Goal: Task Accomplishment & Management: Complete application form

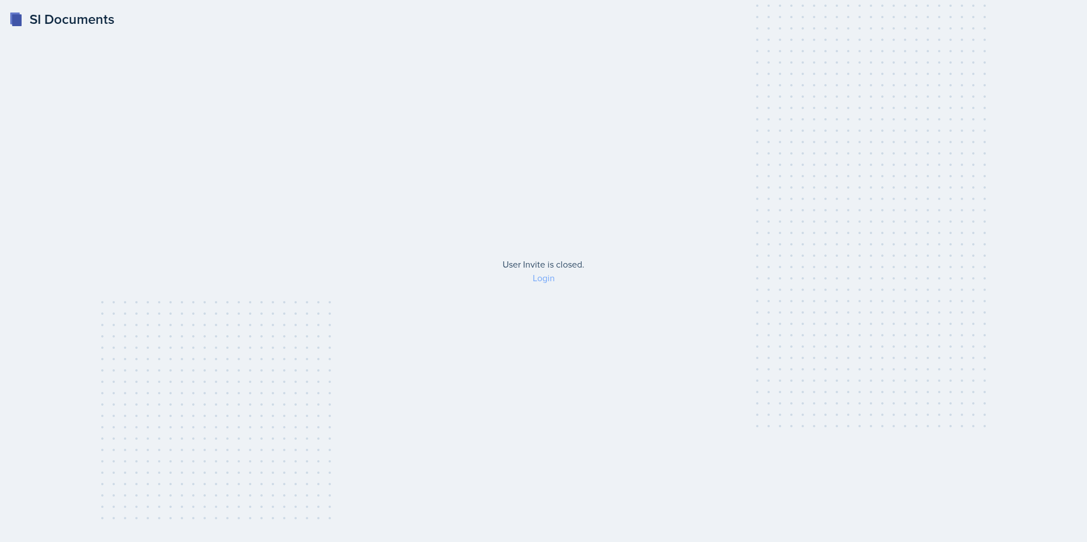
click at [540, 282] on link "Login" at bounding box center [544, 278] width 22 height 13
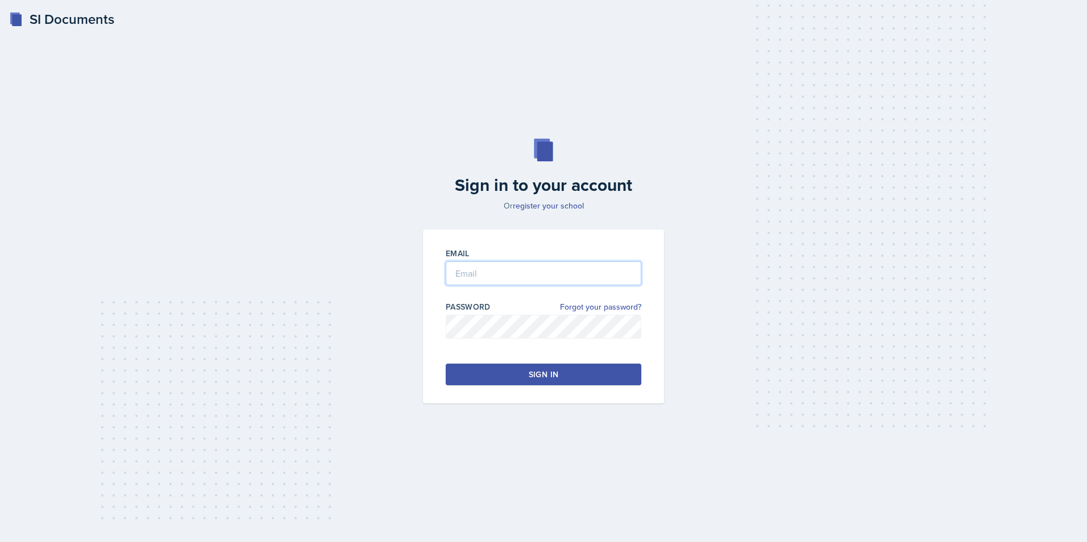
type input "[EMAIL_ADDRESS][DOMAIN_NAME]"
click at [537, 375] on div "Sign in" at bounding box center [544, 374] width 30 height 11
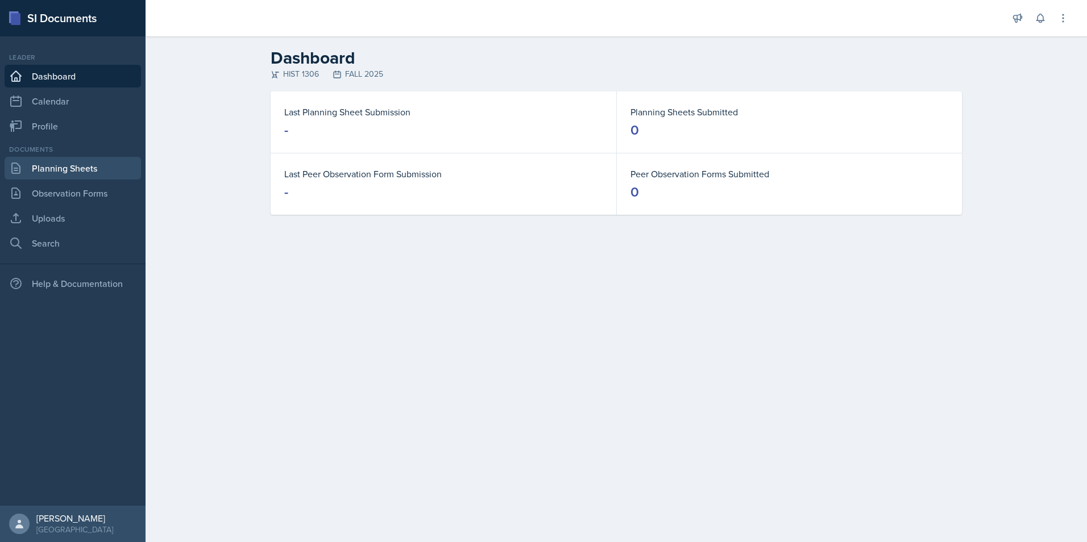
click at [86, 167] on link "Planning Sheets" at bounding box center [73, 168] width 136 height 23
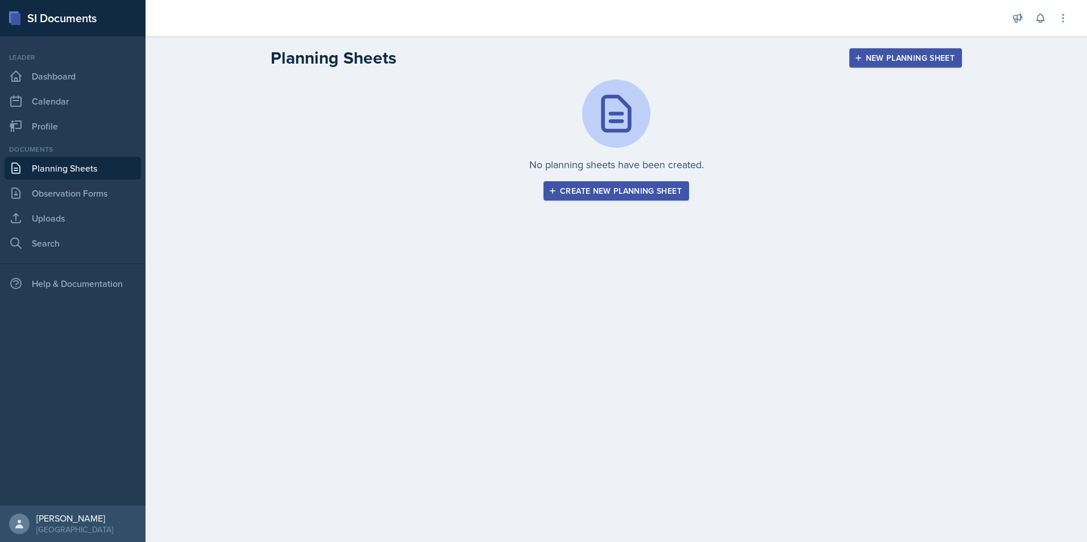
click at [657, 196] on div "Create new planning sheet" at bounding box center [616, 190] width 131 height 9
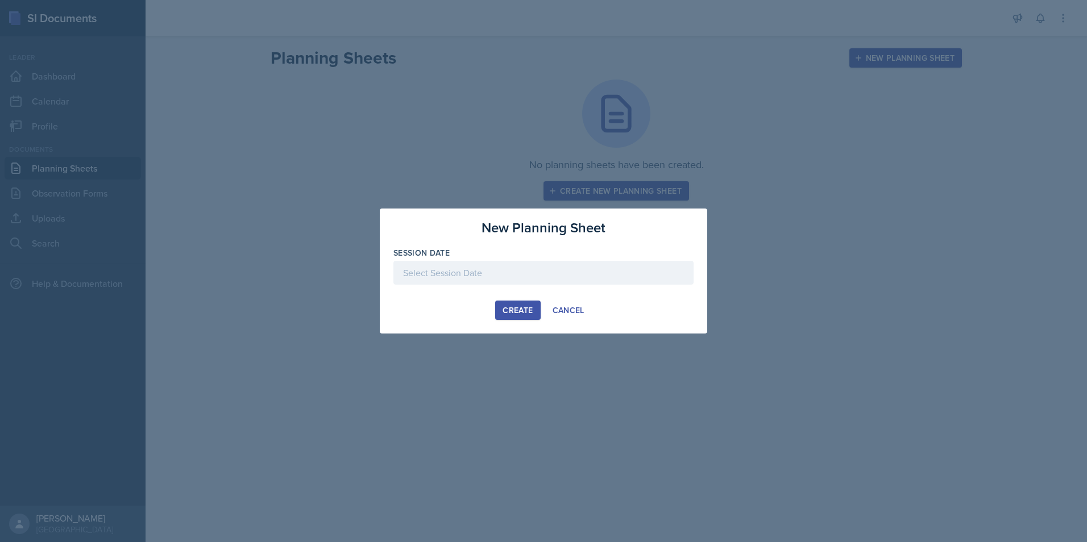
click at [509, 273] on div at bounding box center [543, 273] width 300 height 24
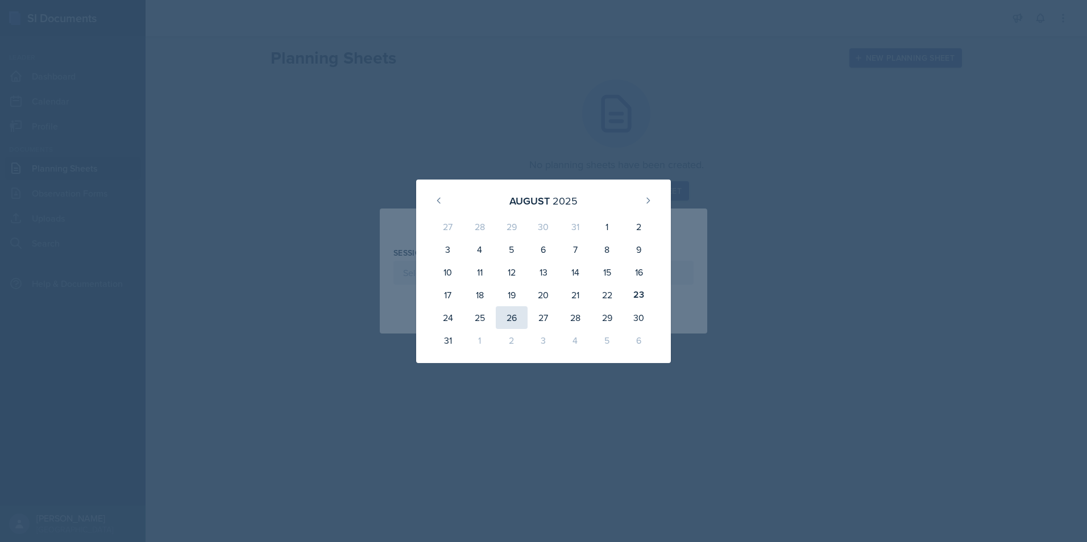
click at [517, 312] on div "26" at bounding box center [512, 317] width 32 height 23
type input "[DATE]"
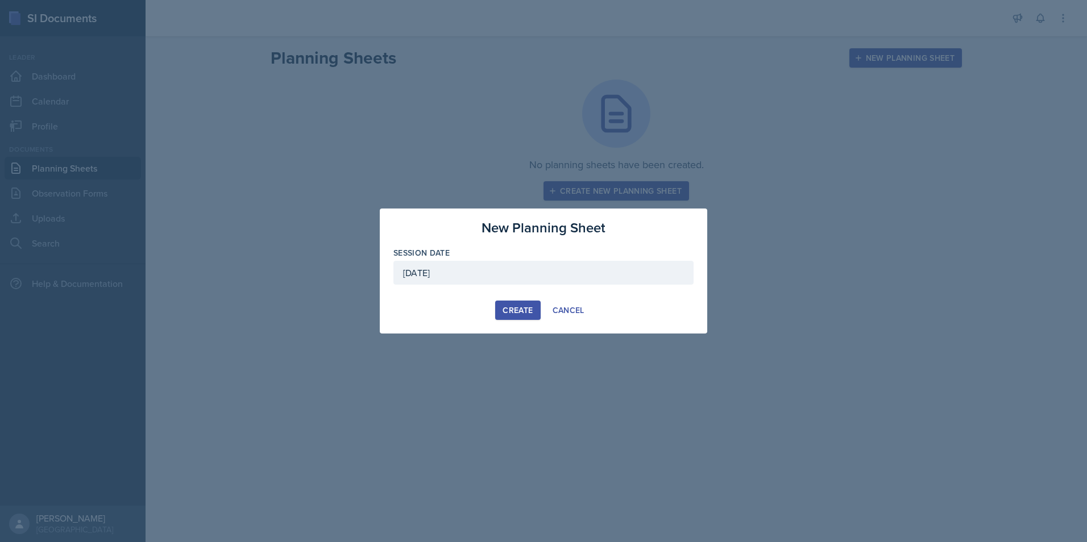
click at [517, 312] on div "Create" at bounding box center [518, 310] width 30 height 9
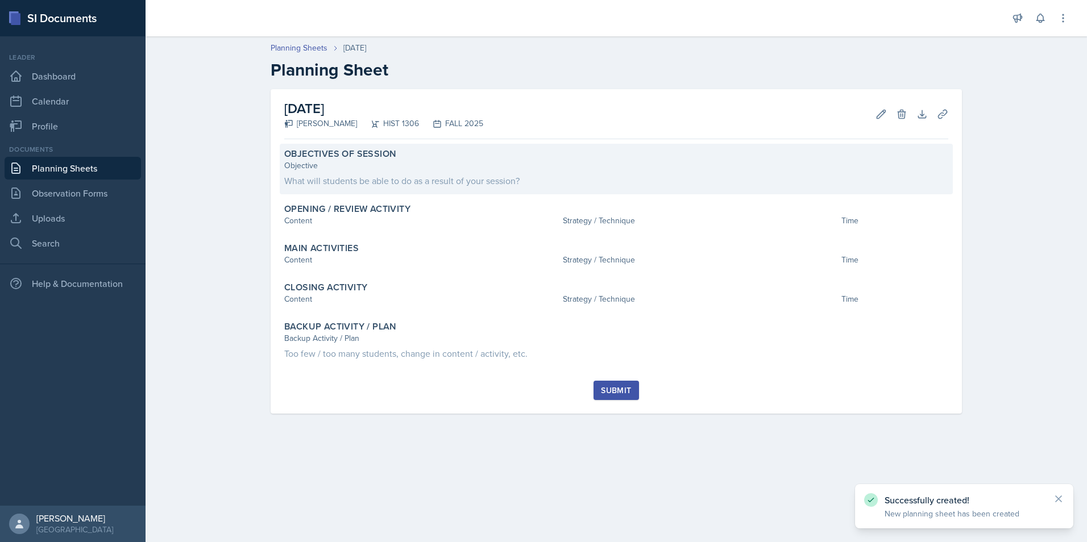
click at [347, 181] on div "What will students be able to do as a result of your session?" at bounding box center [616, 181] width 664 height 14
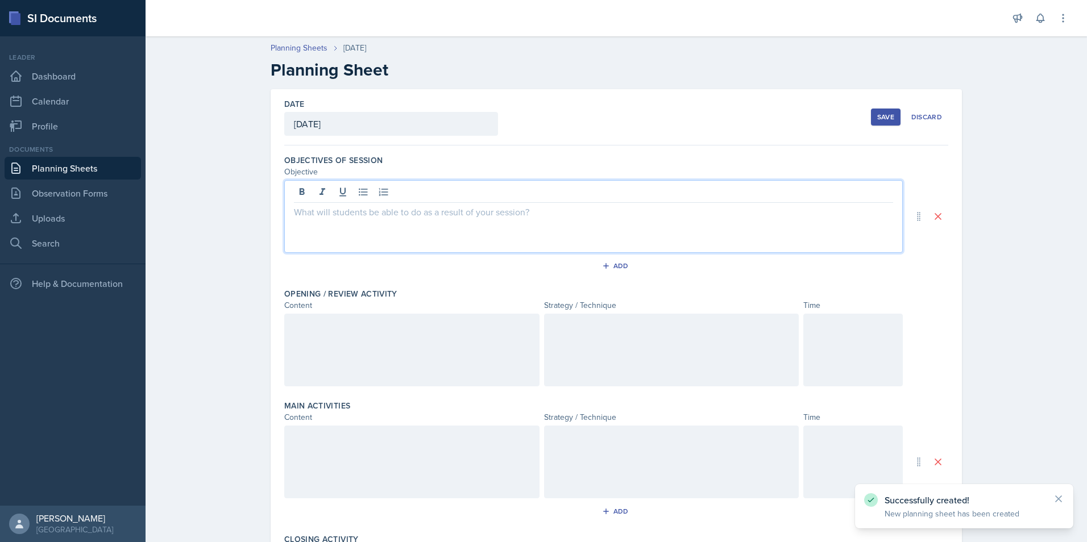
click at [349, 189] on div at bounding box center [593, 216] width 618 height 73
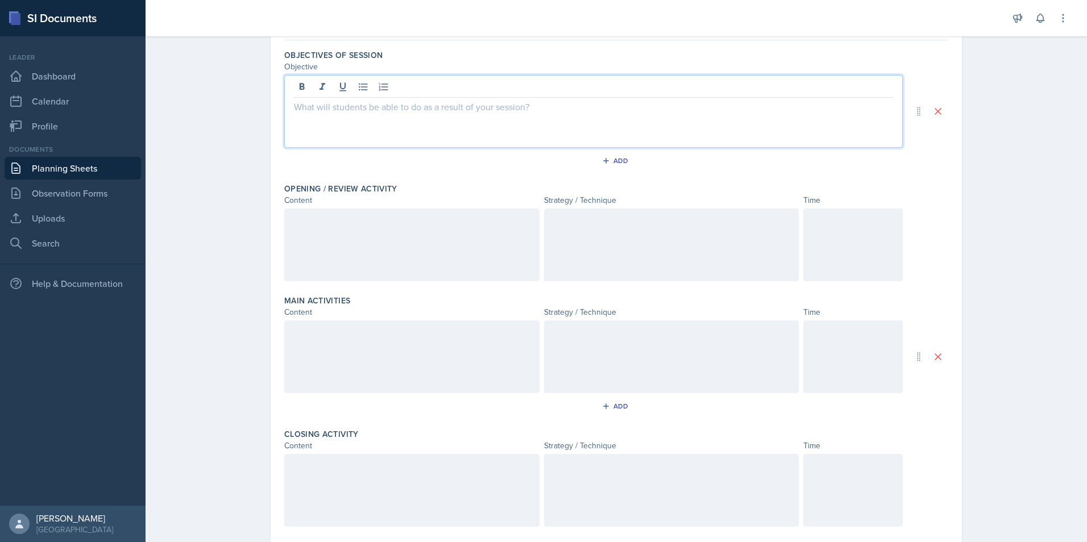
scroll to position [114, 0]
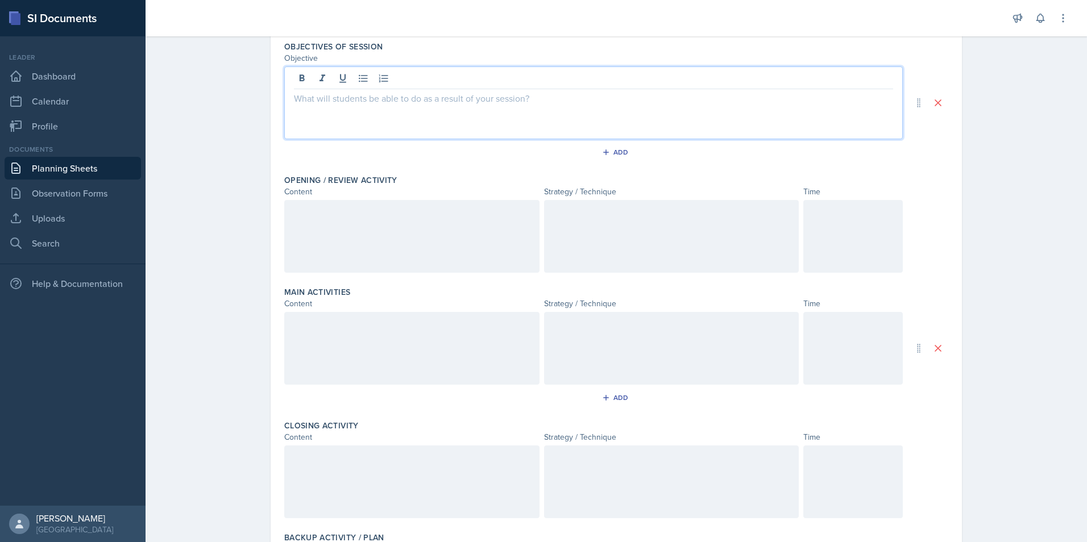
click at [417, 246] on div at bounding box center [411, 236] width 255 height 73
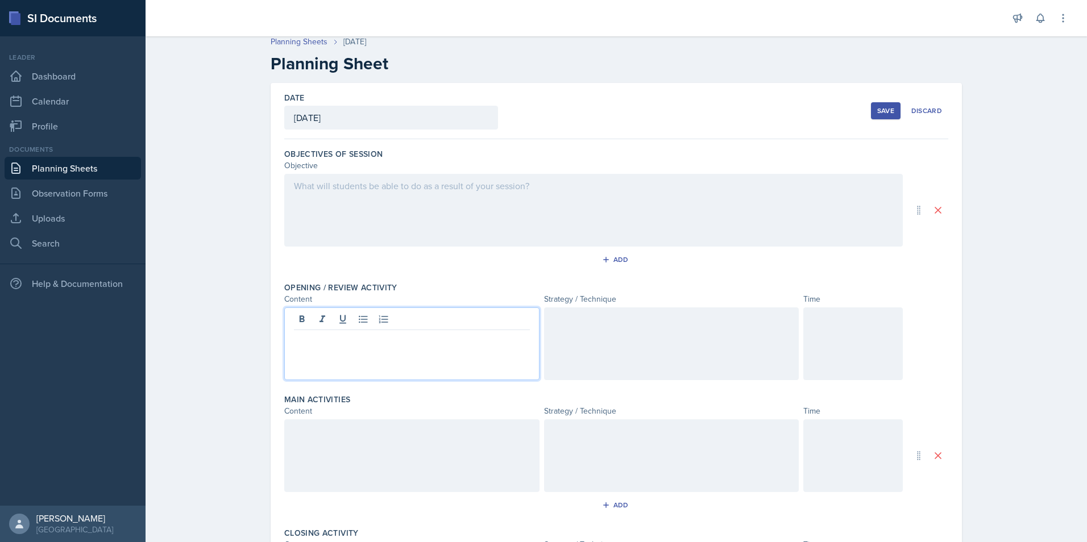
scroll to position [0, 0]
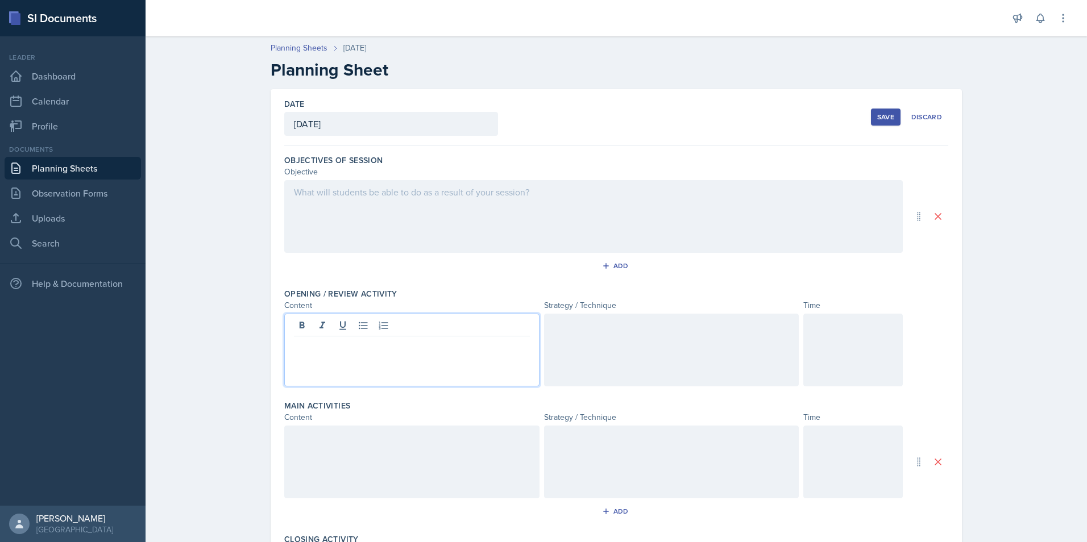
click at [430, 345] on p at bounding box center [412, 346] width 236 height 14
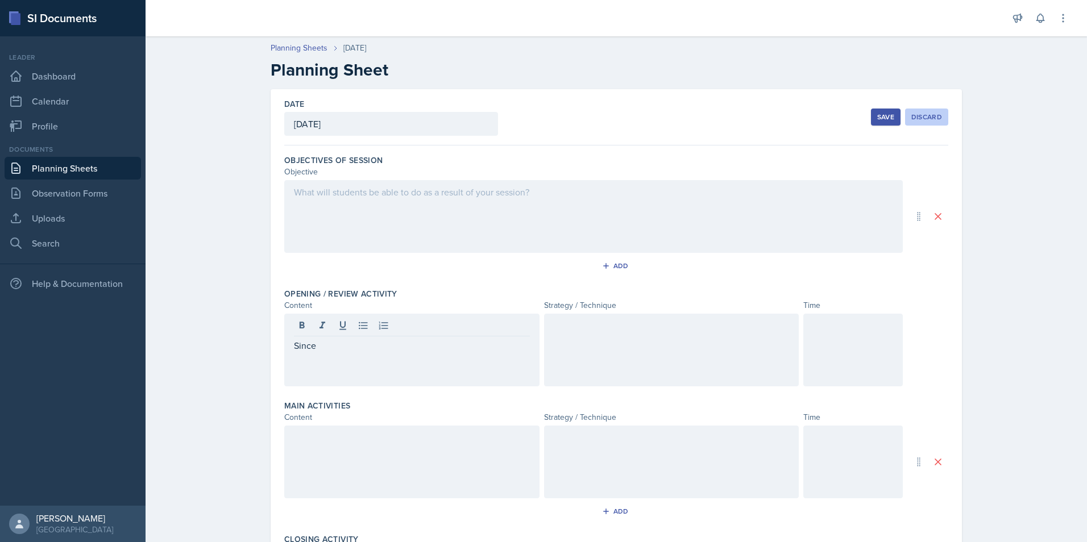
click at [924, 122] on button "Discard" at bounding box center [926, 117] width 43 height 17
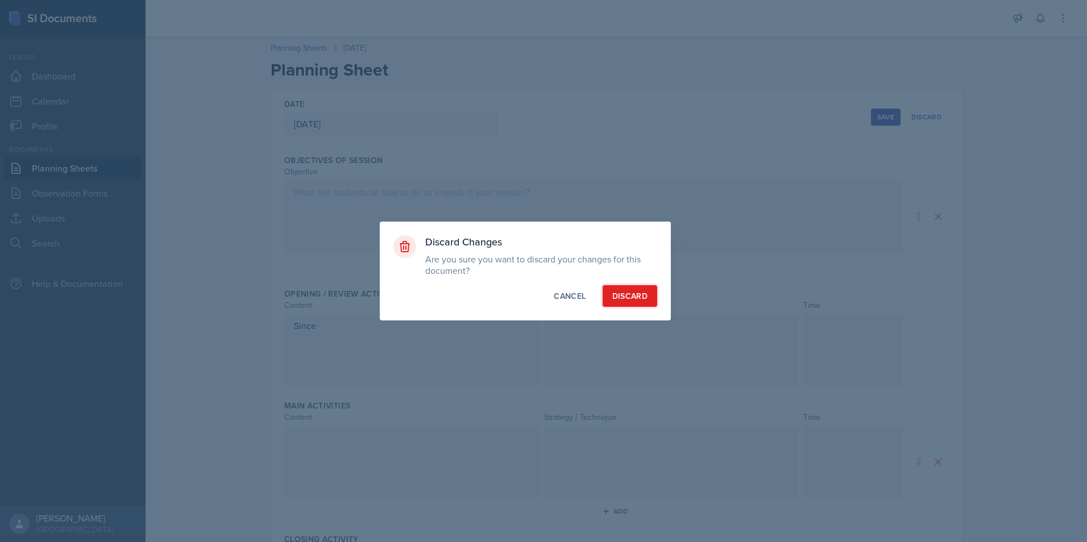
click at [620, 291] on div "Discard" at bounding box center [629, 295] width 35 height 11
